Goal: Navigation & Orientation: Go to known website

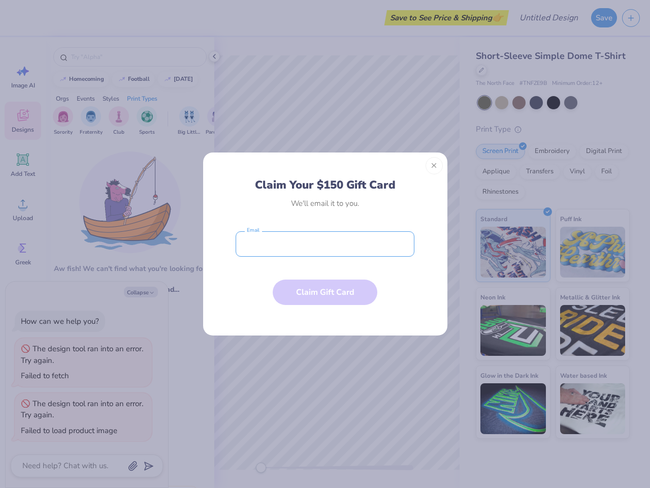
type textarea "x"
click at [325, 244] on input "email" at bounding box center [325, 243] width 179 height 25
click at [434, 166] on button "Close" at bounding box center [434, 165] width 17 height 17
